Goal: Task Accomplishment & Management: Use online tool/utility

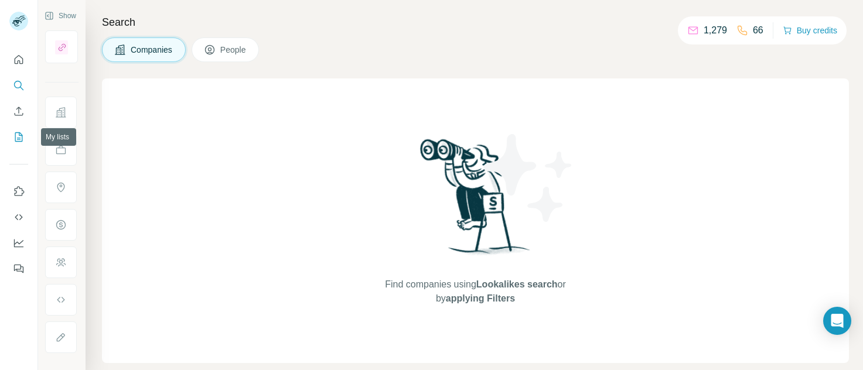
click at [19, 132] on icon "My lists" at bounding box center [19, 137] width 12 height 12
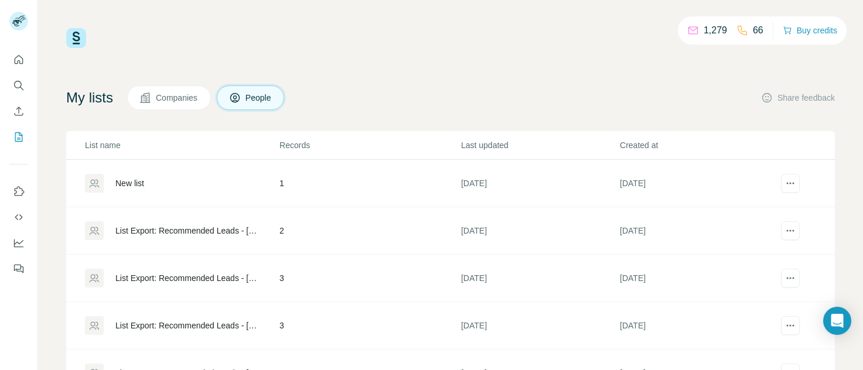
click at [148, 232] on div "List Export: Recommended Leads - [DATE] 13:46" at bounding box center [187, 231] width 144 height 12
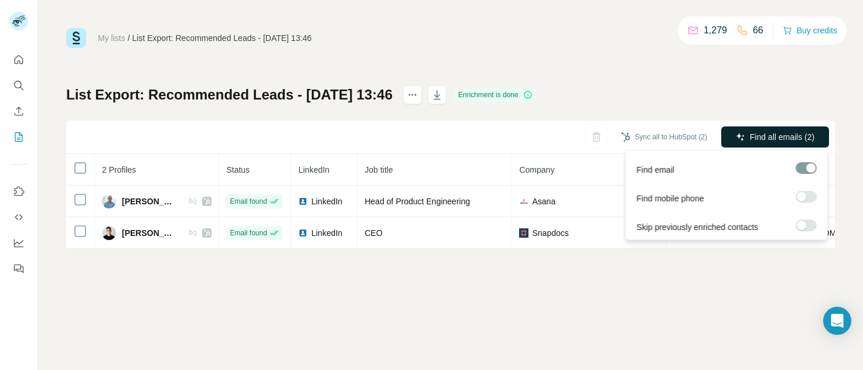
click at [764, 139] on span "Find all emails (2)" at bounding box center [782, 137] width 64 height 12
